Goal: Find specific page/section: Find specific page/section

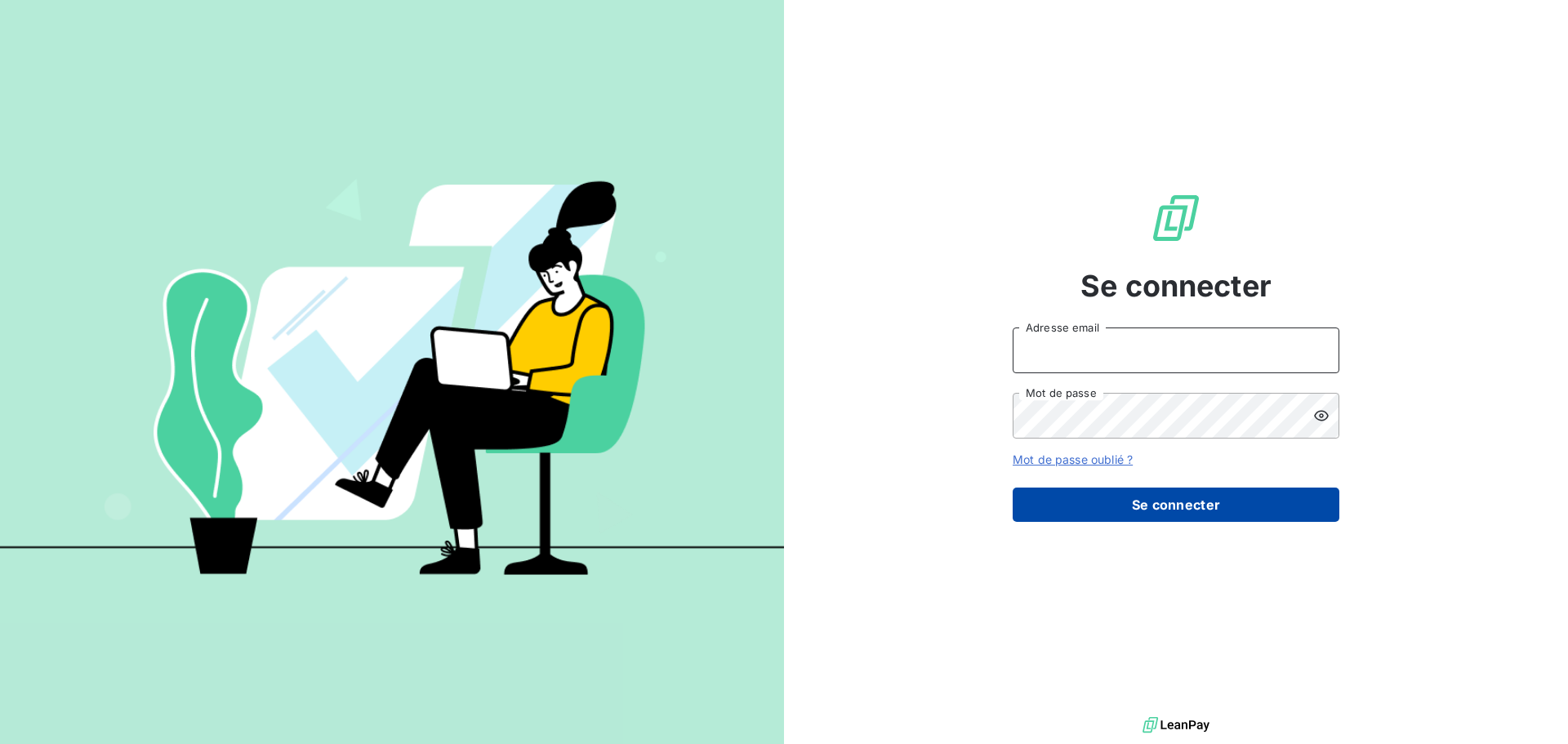
type input "[PERSON_NAME][EMAIL_ADDRESS][PERSON_NAME][PERSON_NAME][DOMAIN_NAME]"
click at [1253, 514] on button "Se connecter" at bounding box center [1176, 505] width 327 height 35
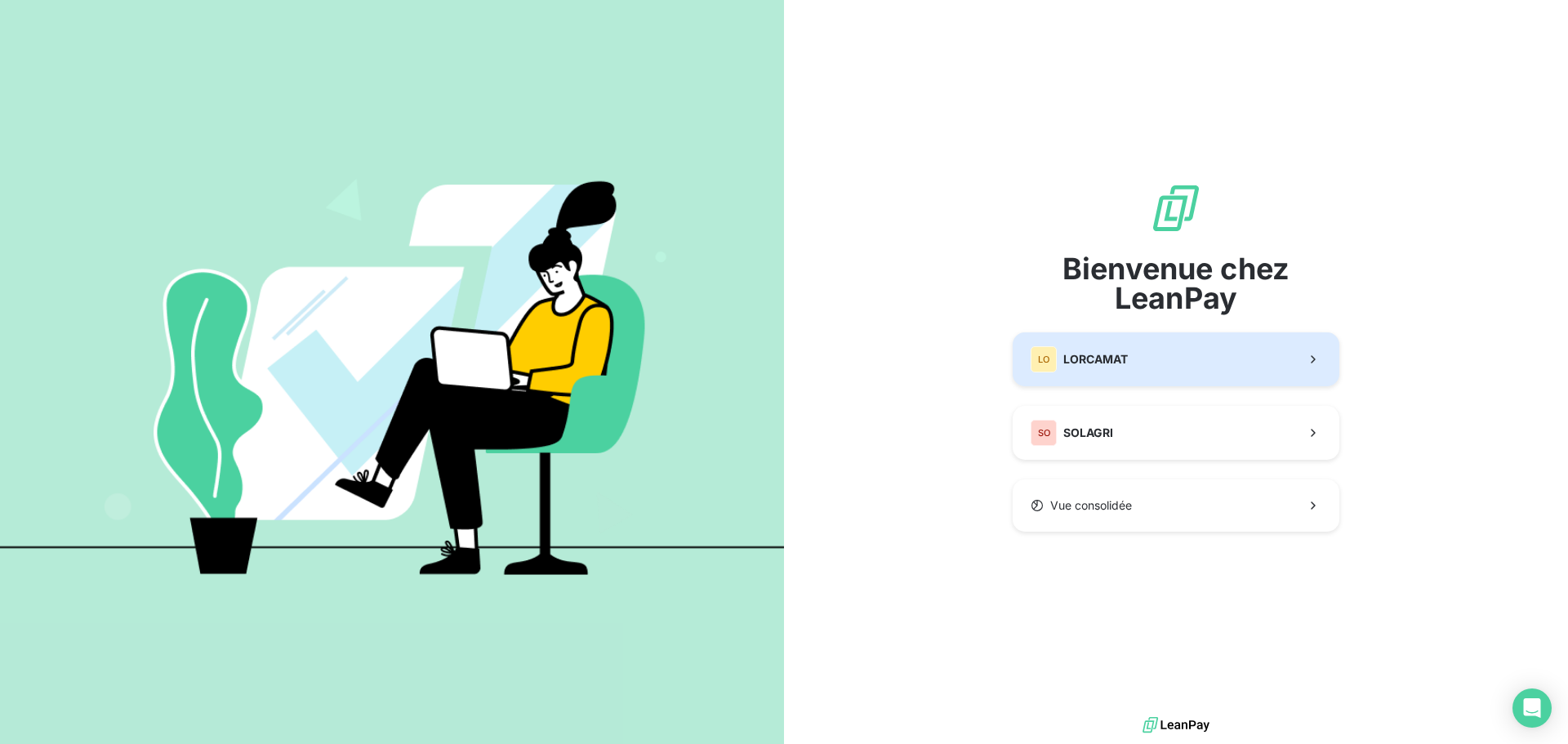
click at [1138, 365] on button "LO LORCAMAT" at bounding box center [1176, 359] width 327 height 54
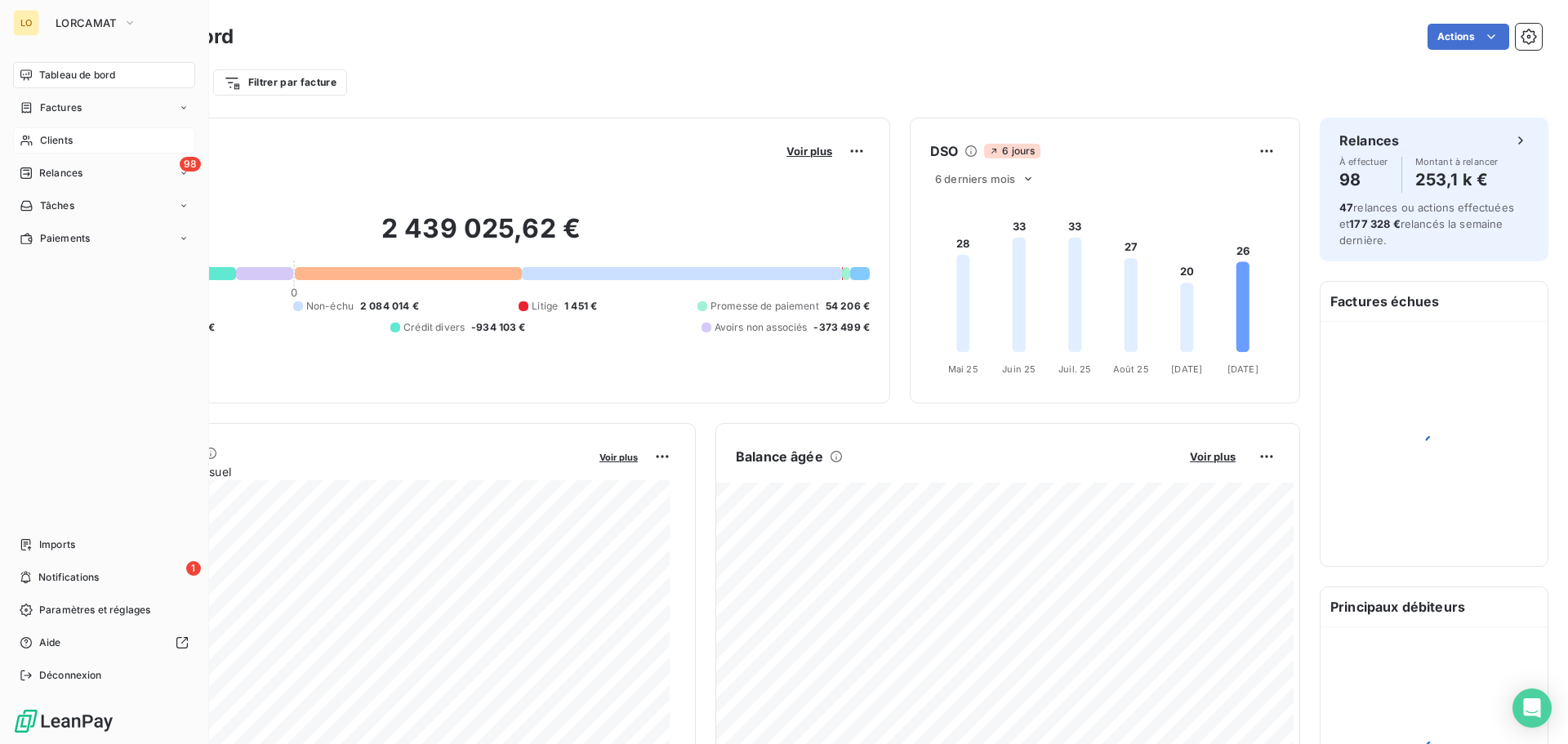
click at [50, 140] on span "Clients" at bounding box center [56, 140] width 33 height 15
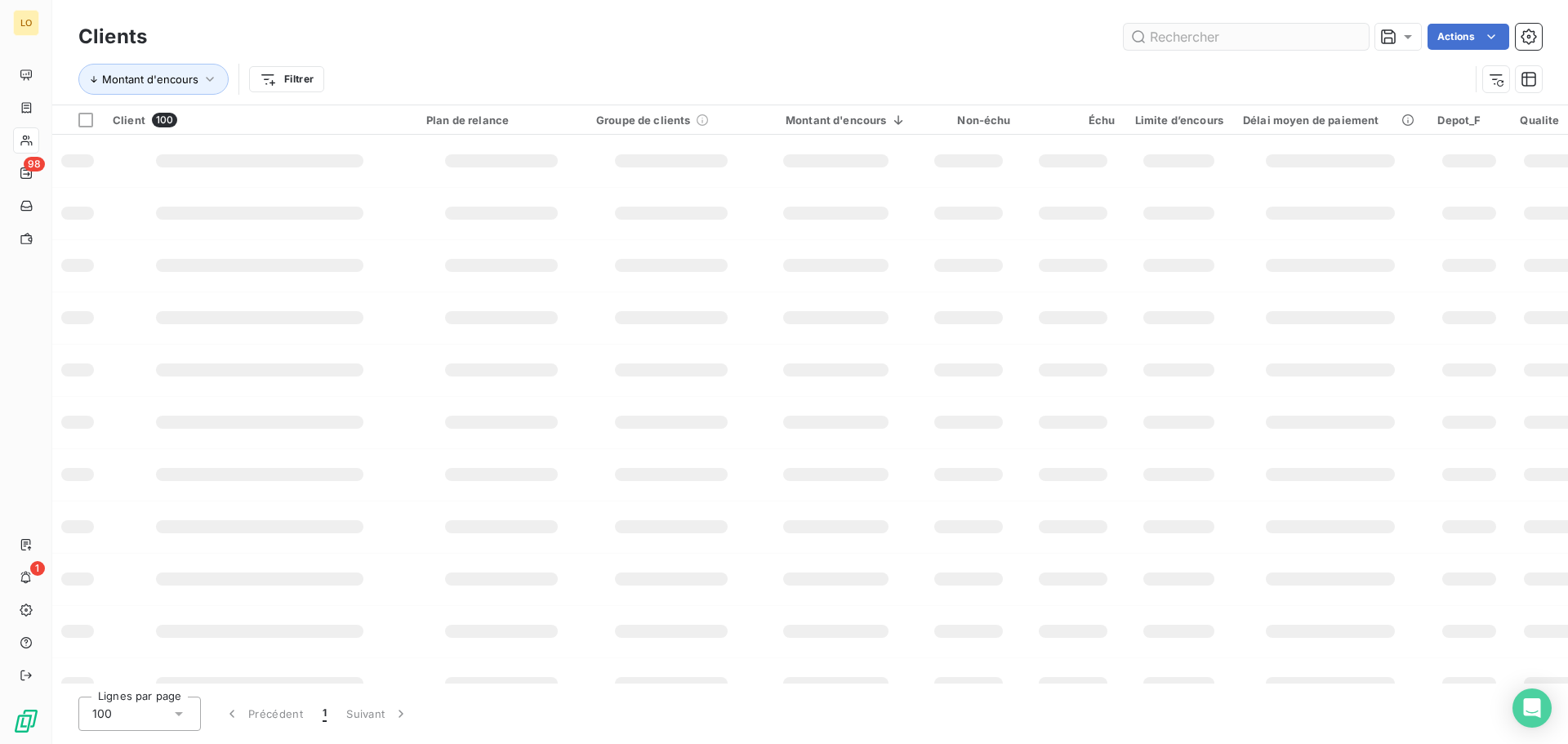
click at [1241, 37] on input "text" at bounding box center [1246, 37] width 245 height 26
type input "175061"
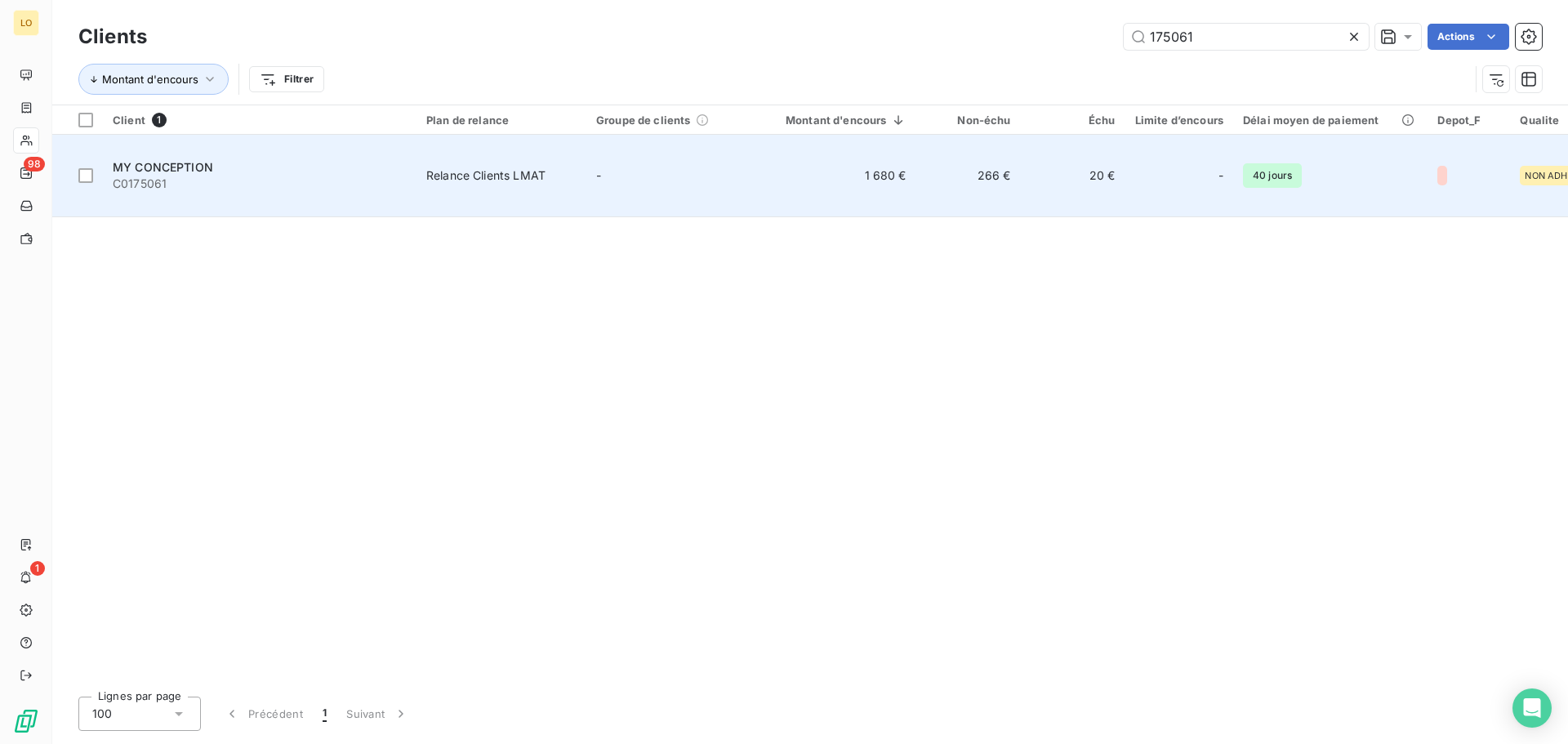
click at [172, 165] on span "MY CONCEPTION" at bounding box center [163, 167] width 101 height 14
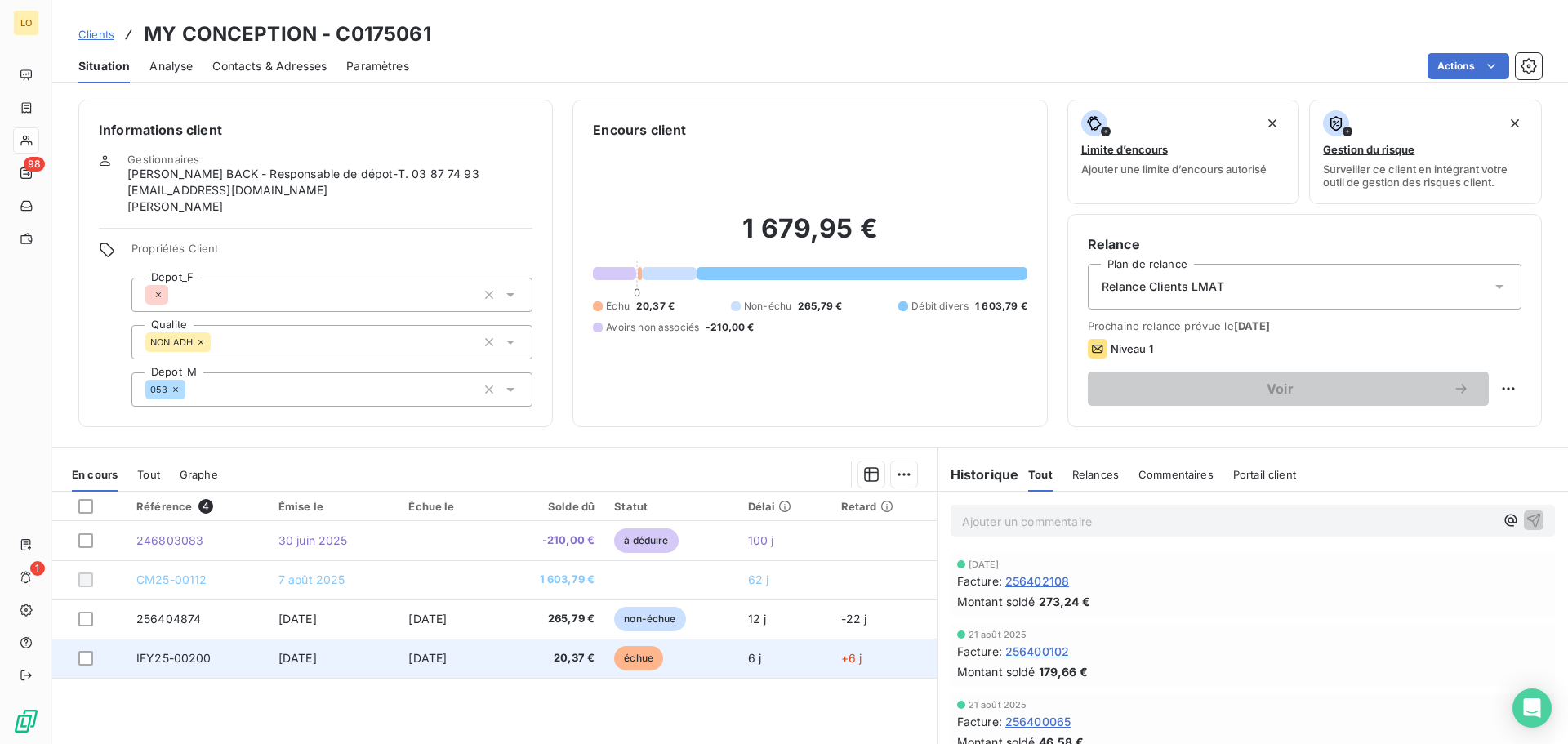
scroll to position [82, 0]
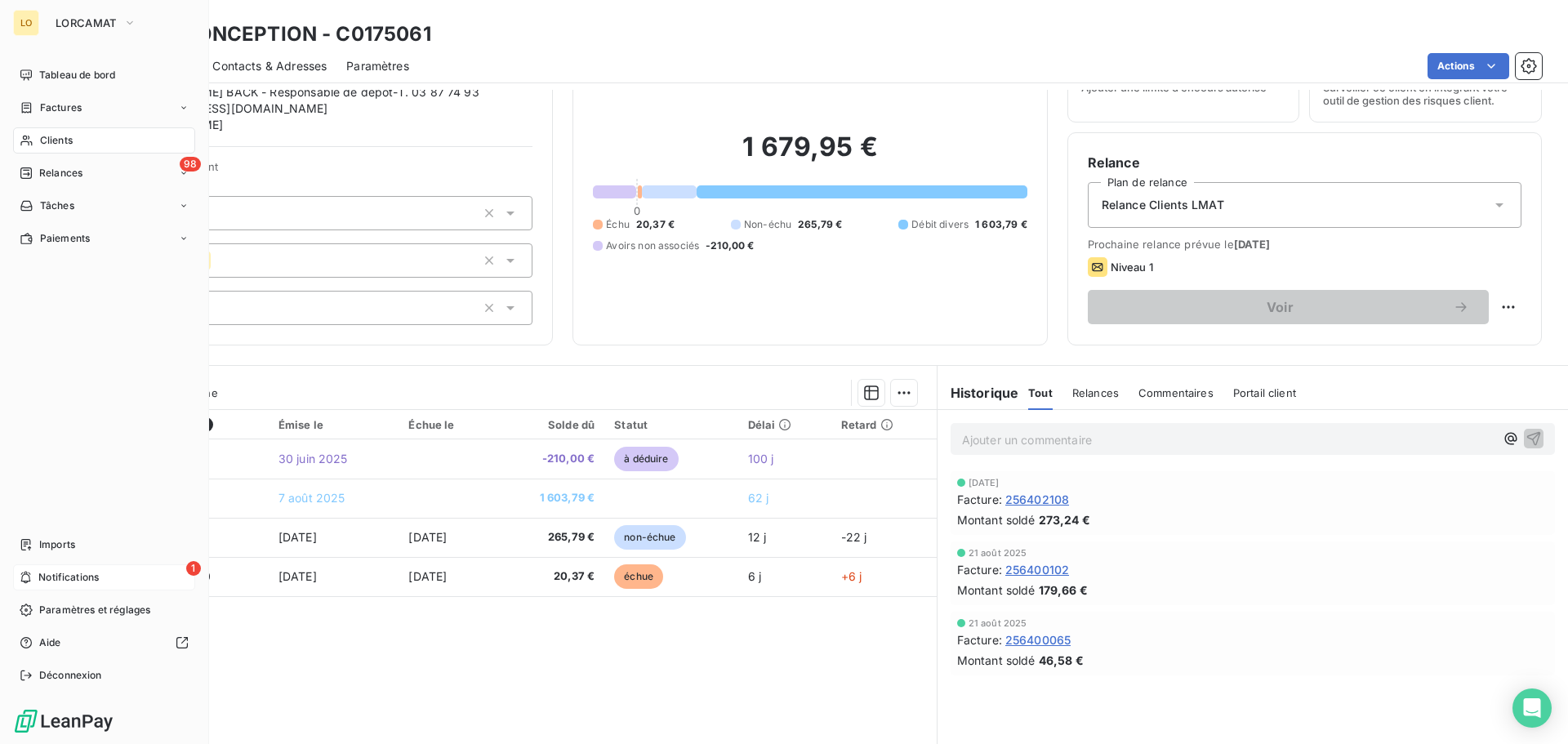
click at [73, 568] on div "1 Notifications" at bounding box center [104, 577] width 182 height 26
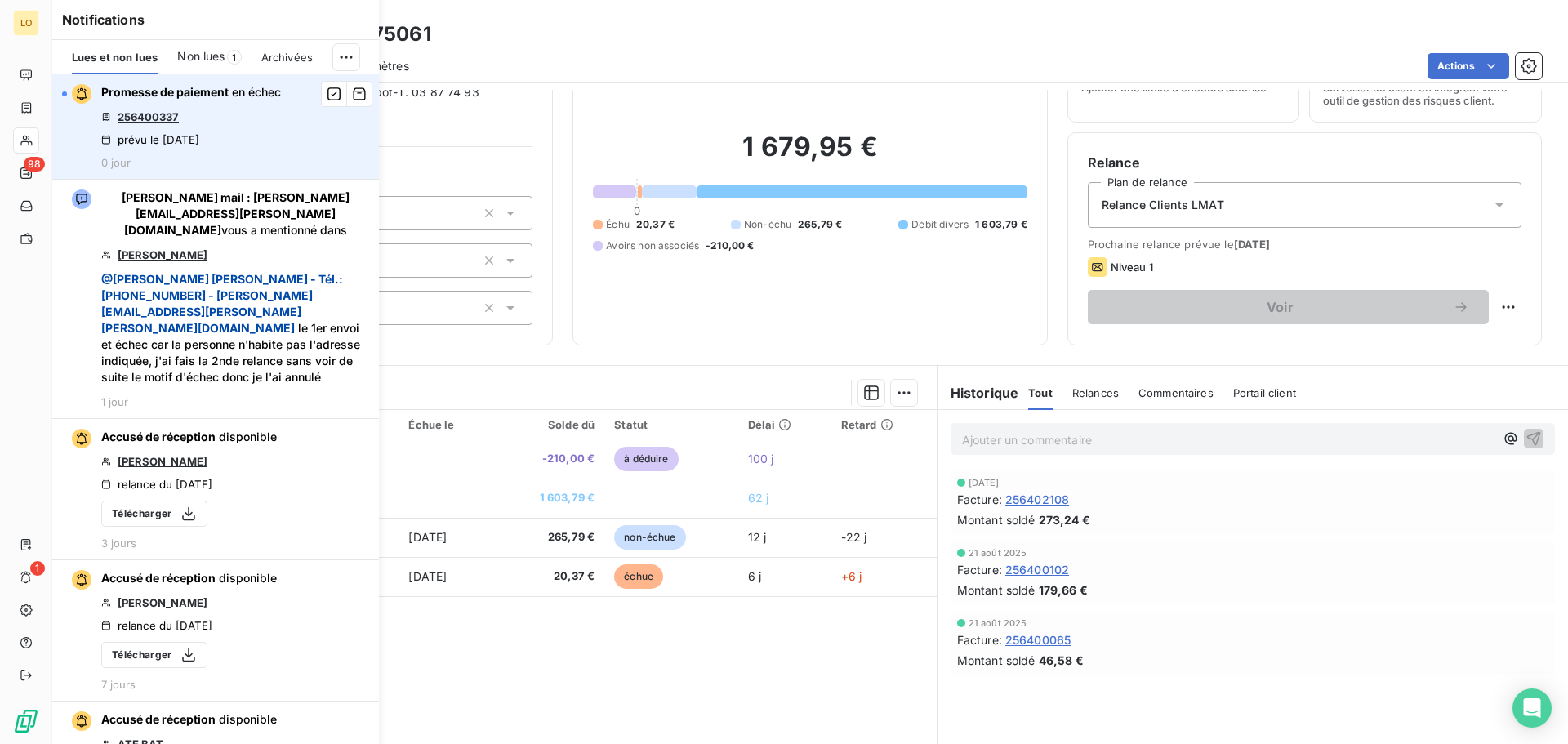
click at [168, 119] on link "256400337" at bounding box center [148, 117] width 61 height 13
